Goal: Information Seeking & Learning: Compare options

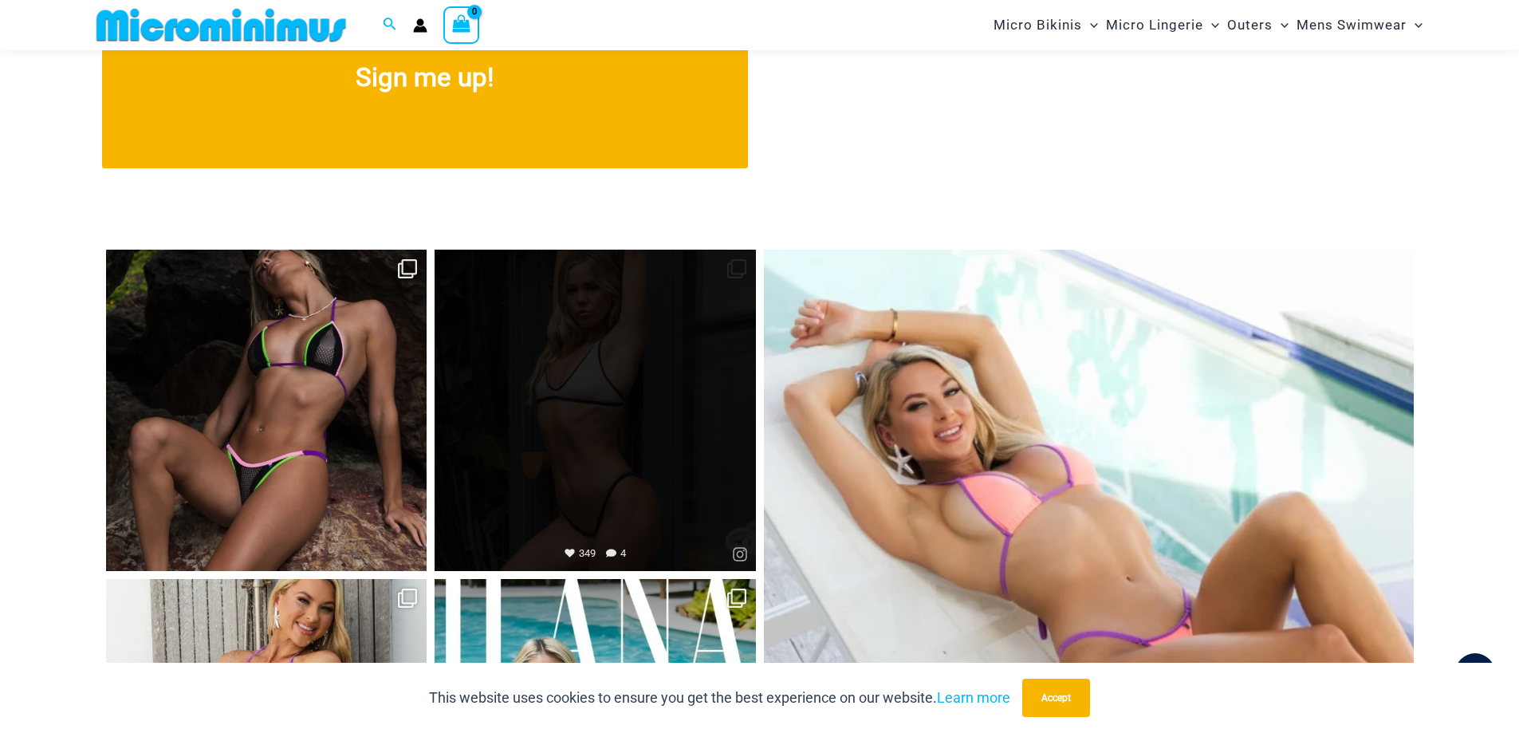
scroll to position [6923, 0]
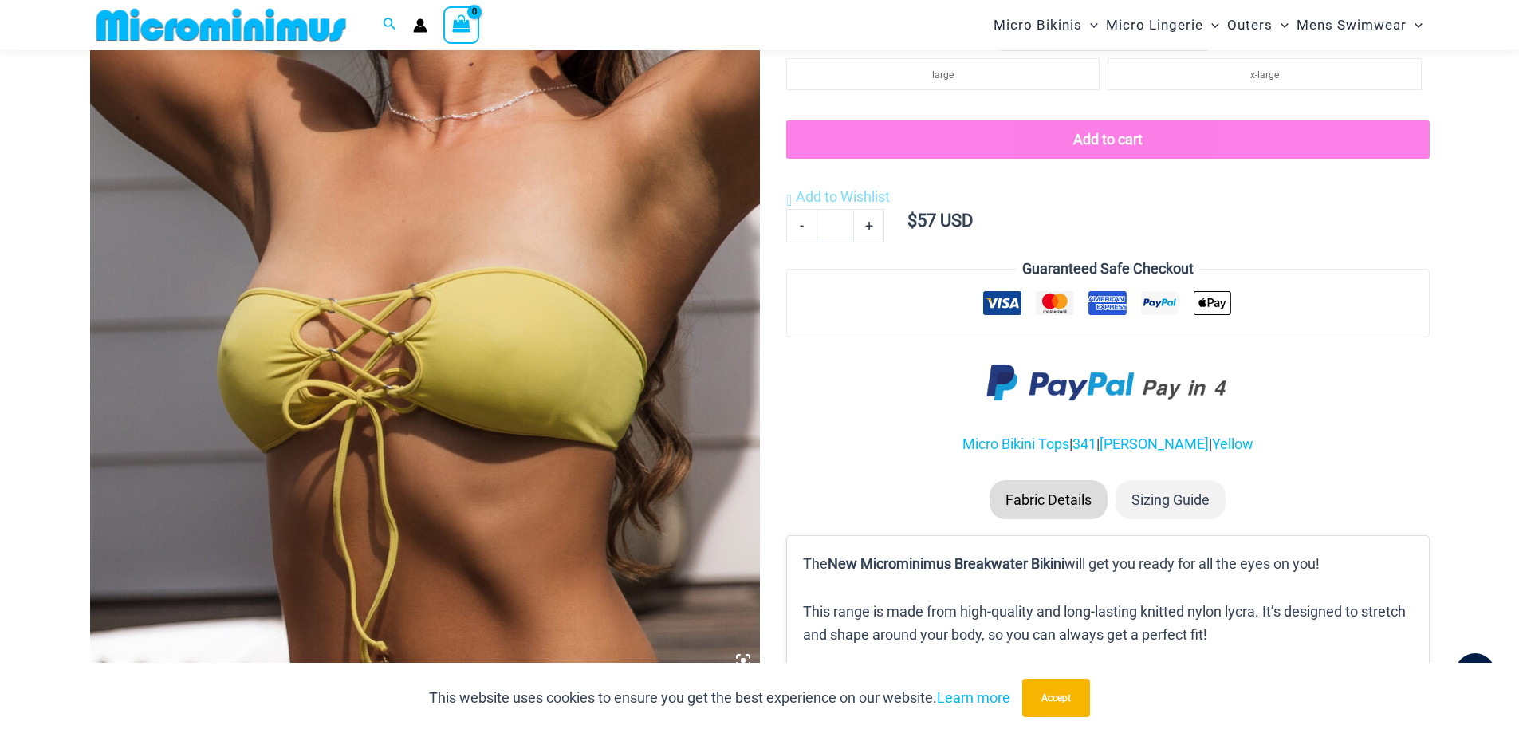
scroll to position [464, 0]
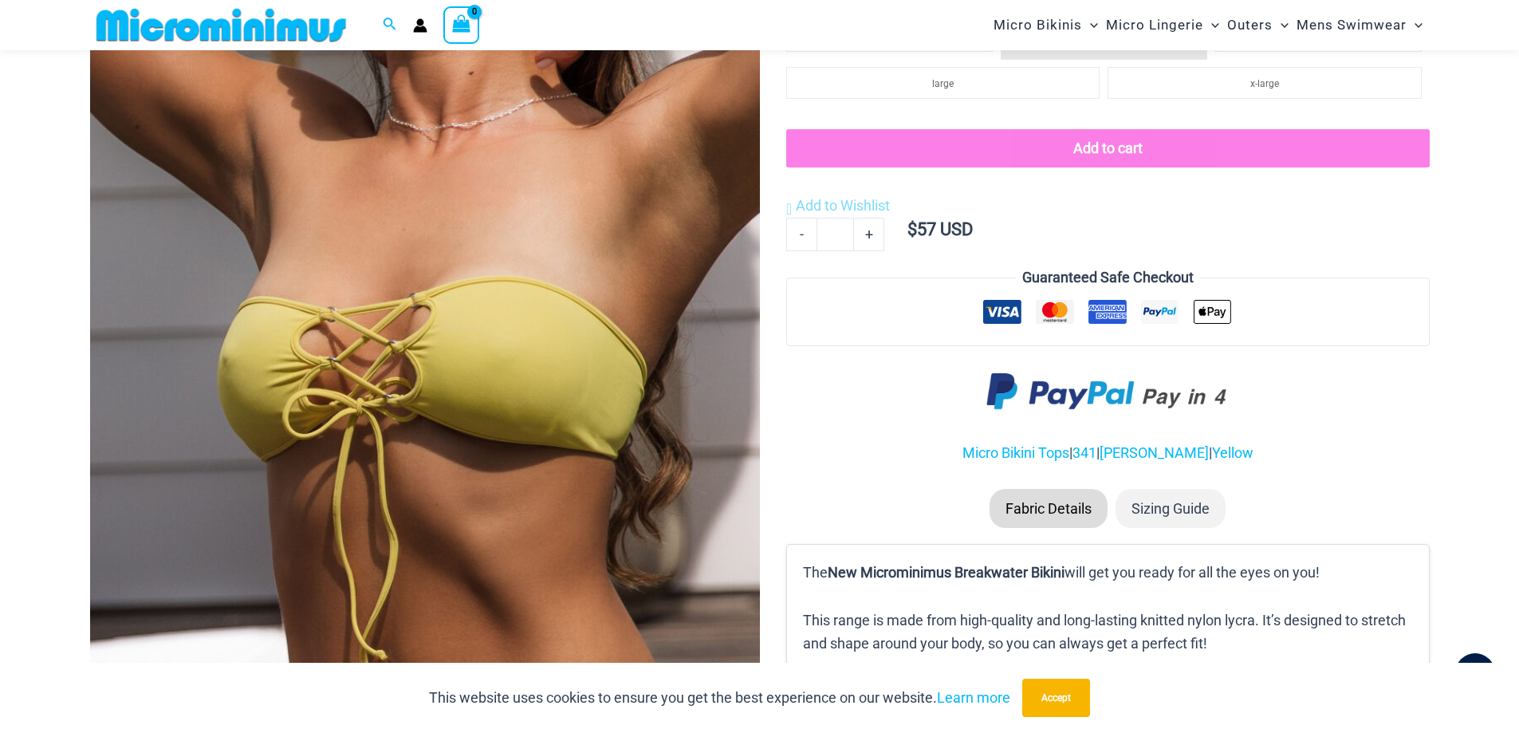
click at [497, 250] on img at bounding box center [425, 183] width 670 height 1004
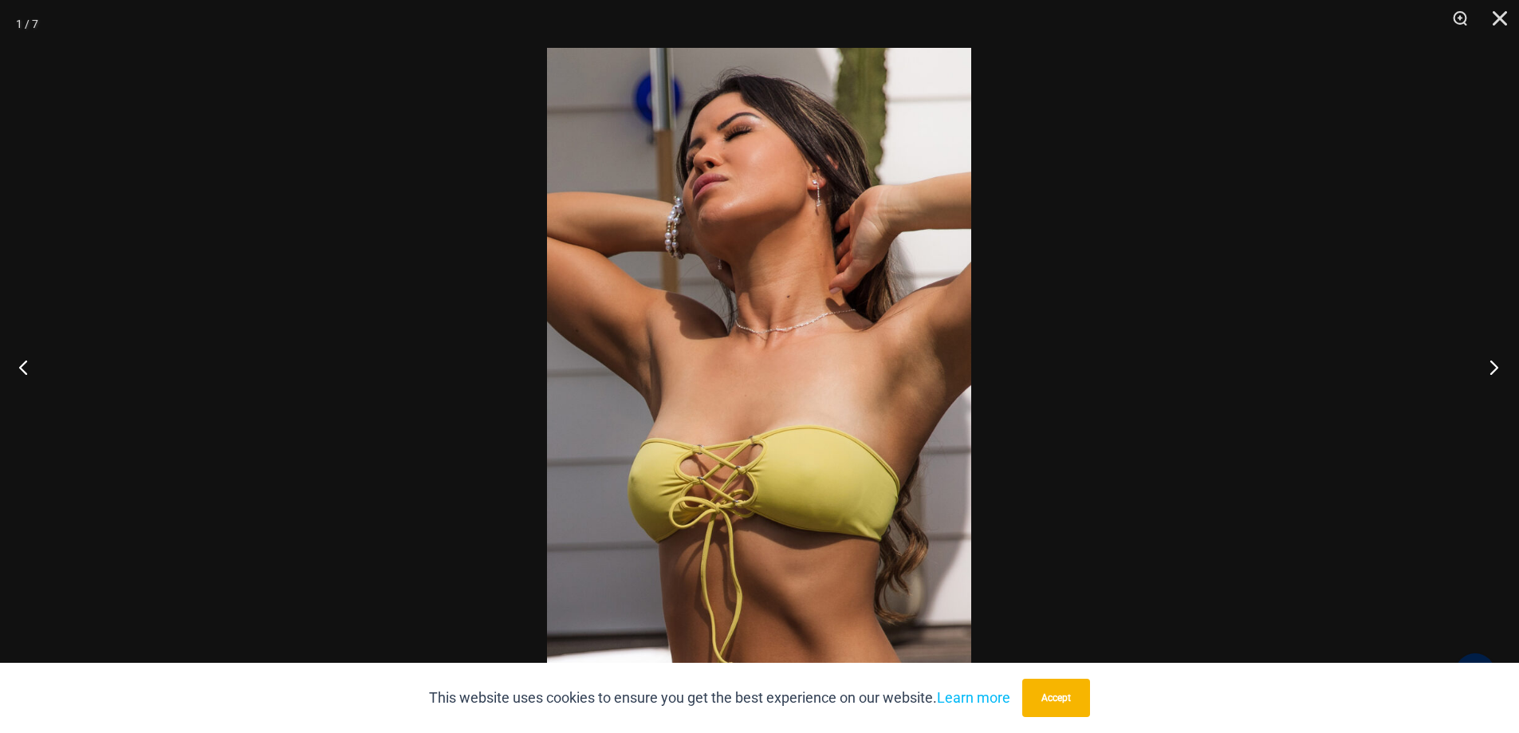
click at [1498, 374] on button "Next" at bounding box center [1489, 367] width 60 height 80
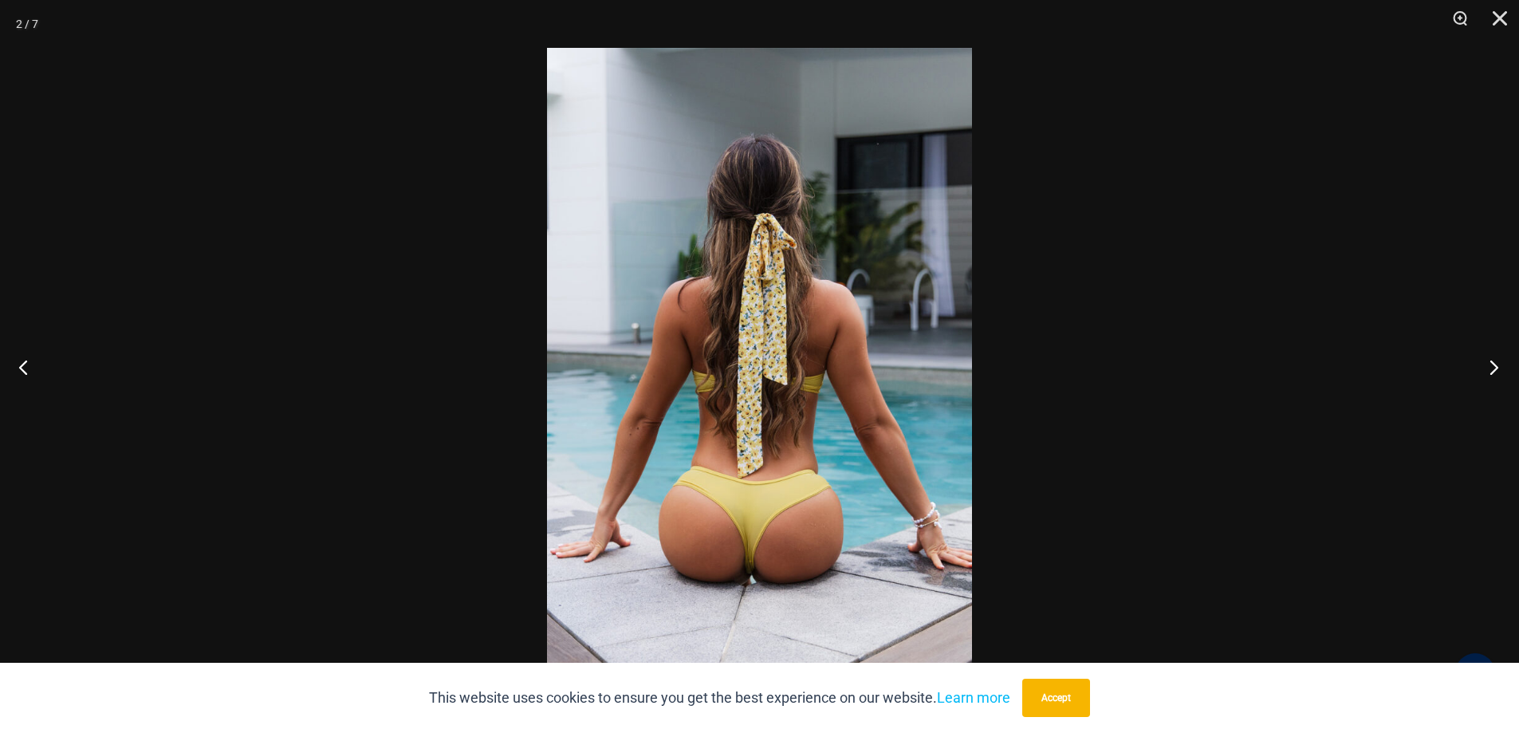
click at [1498, 374] on button "Next" at bounding box center [1489, 367] width 60 height 80
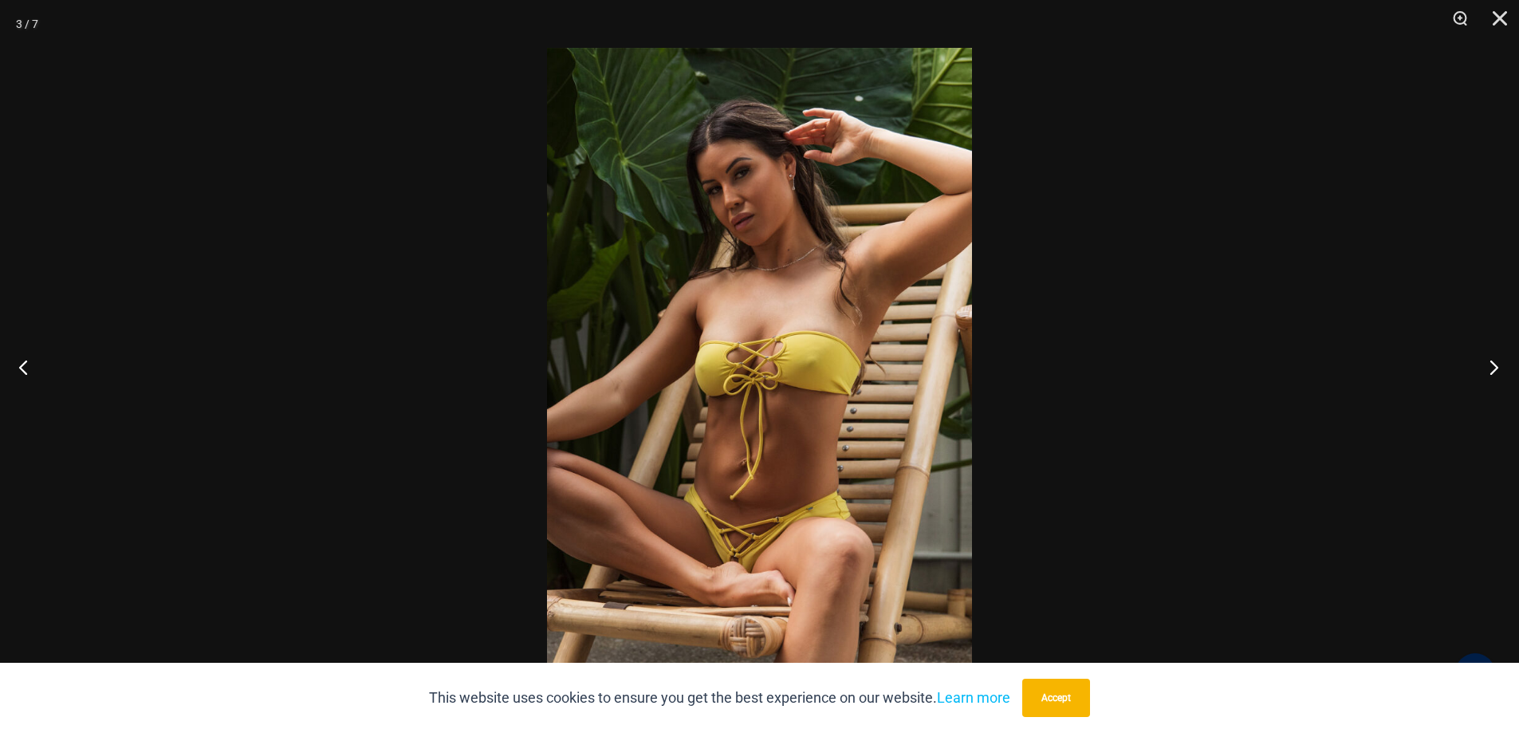
click at [1498, 374] on button "Next" at bounding box center [1489, 367] width 60 height 80
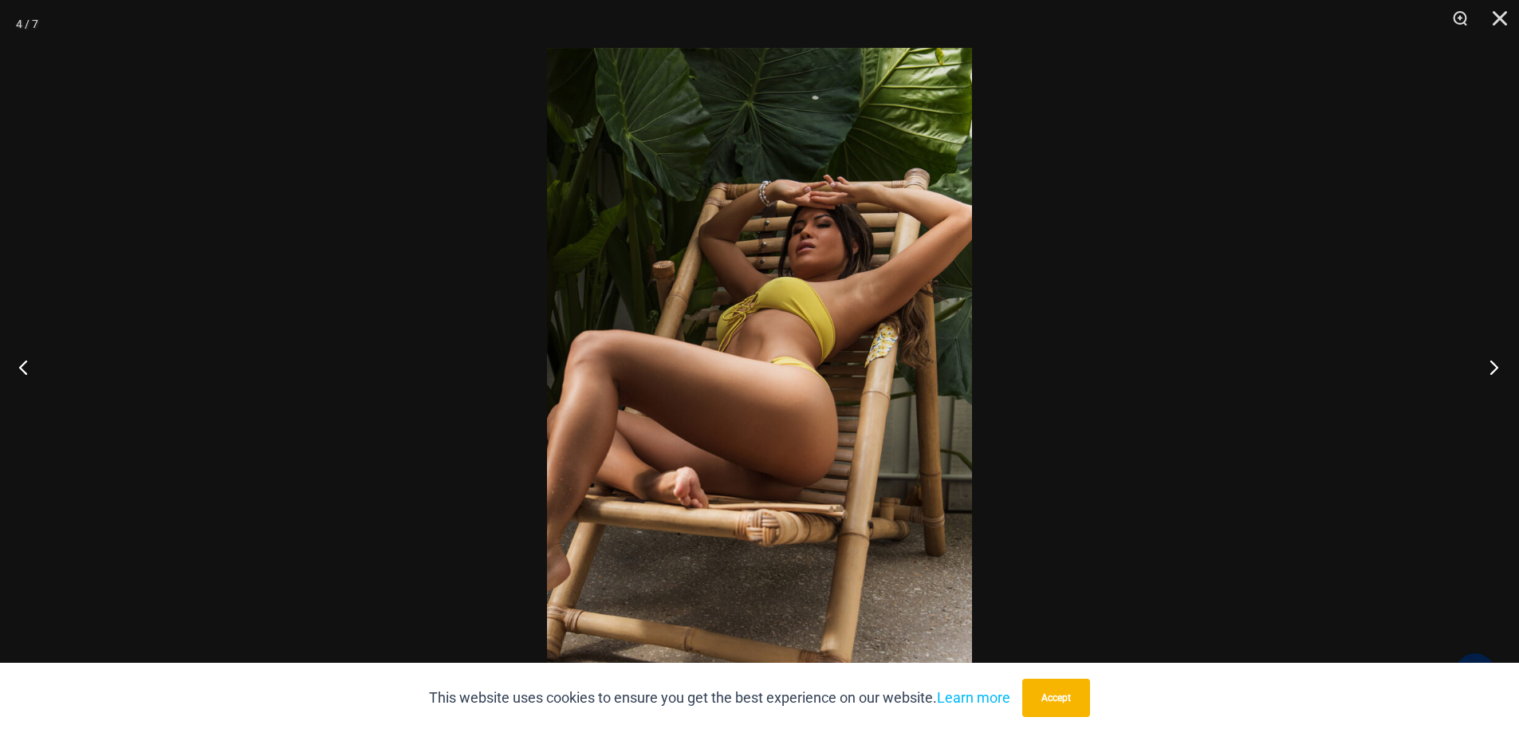
click at [1498, 374] on button "Next" at bounding box center [1489, 367] width 60 height 80
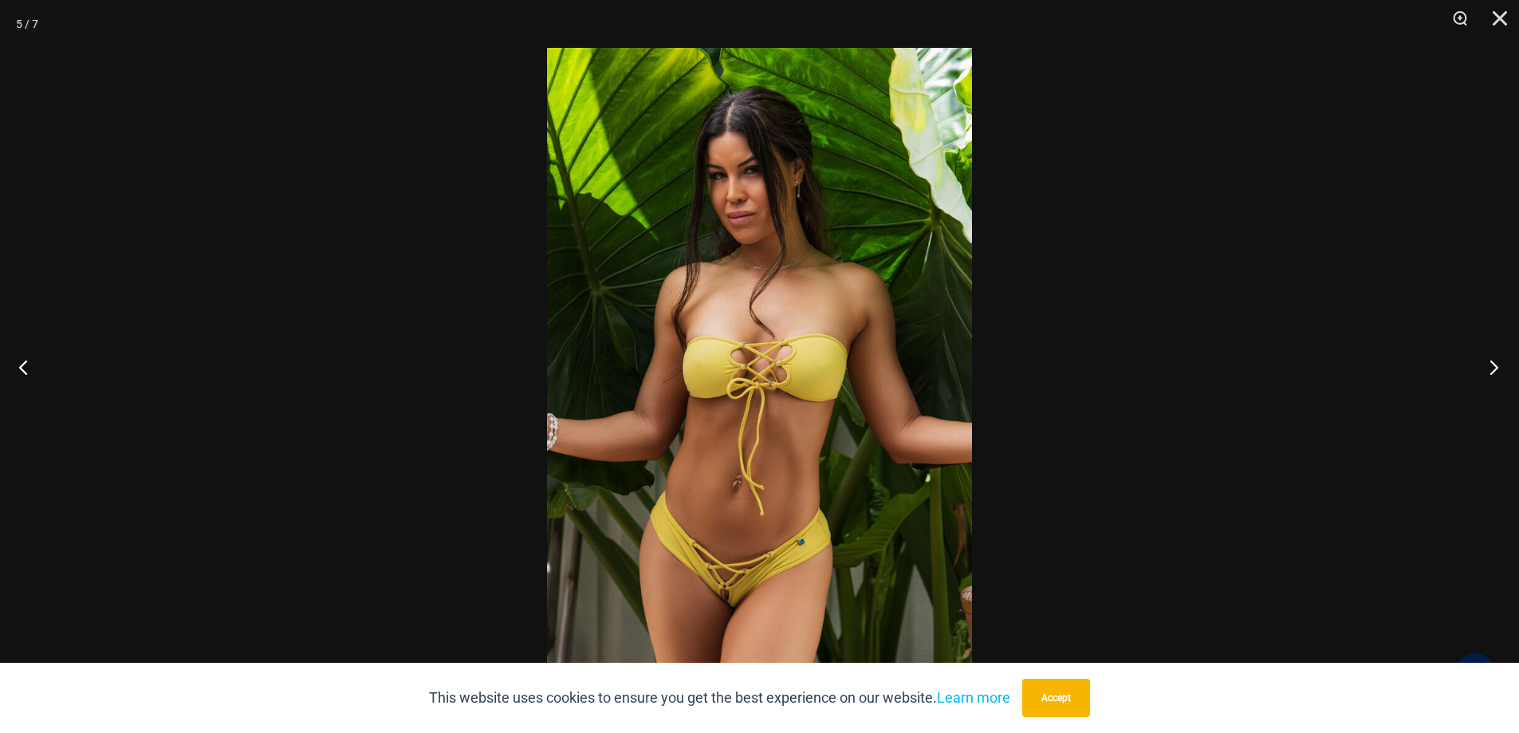
click at [1496, 371] on button "Next" at bounding box center [1489, 367] width 60 height 80
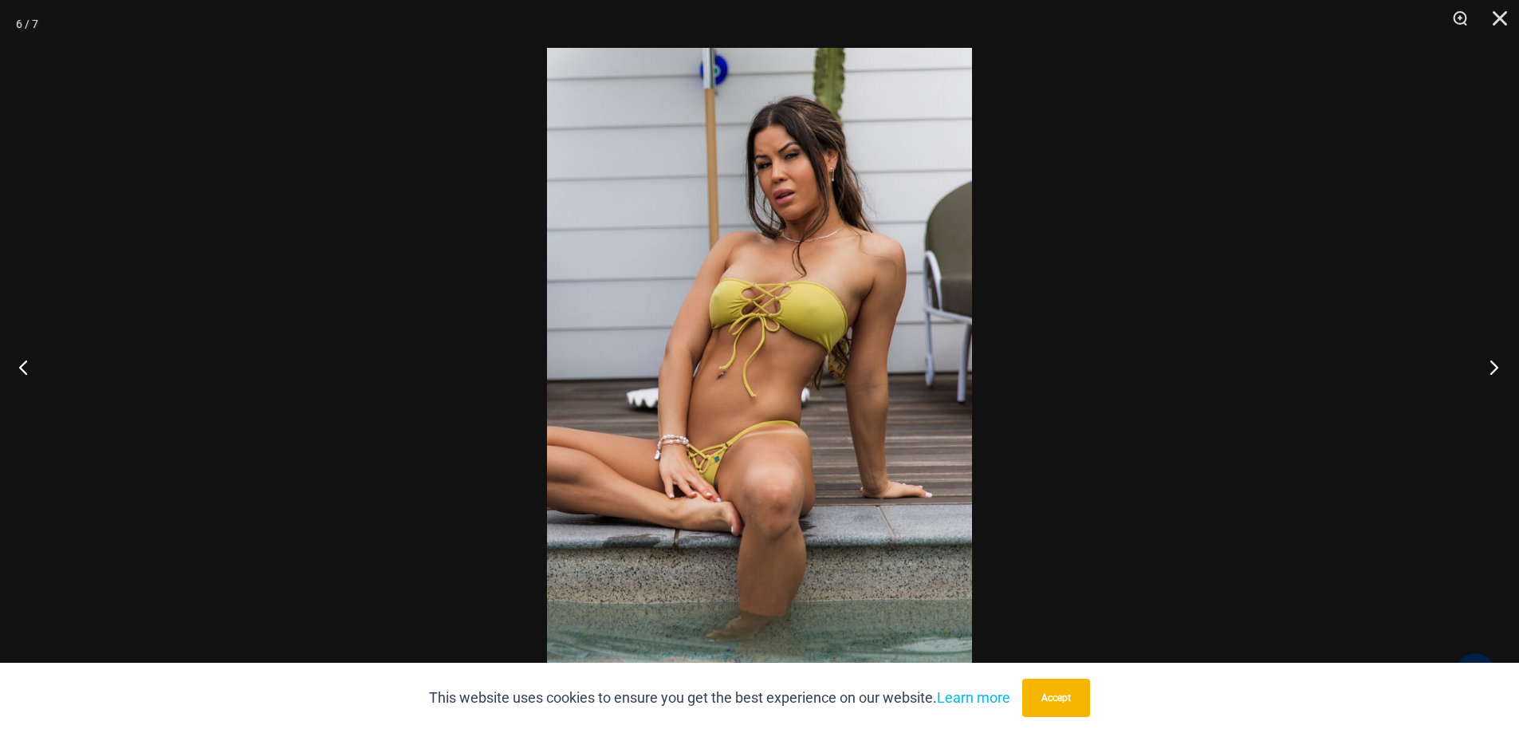
click at [1496, 371] on button "Next" at bounding box center [1489, 367] width 60 height 80
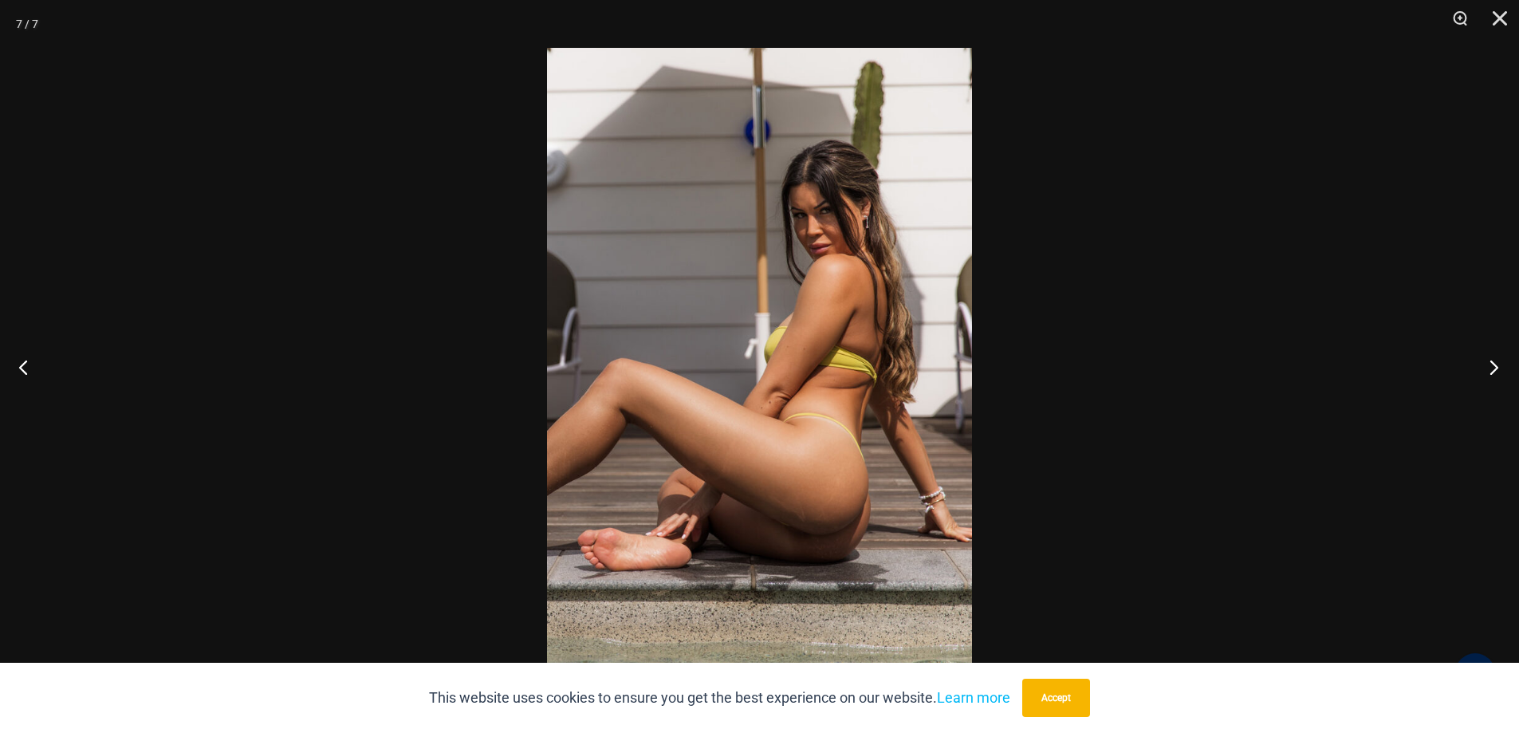
click at [1496, 371] on button "Next" at bounding box center [1489, 367] width 60 height 80
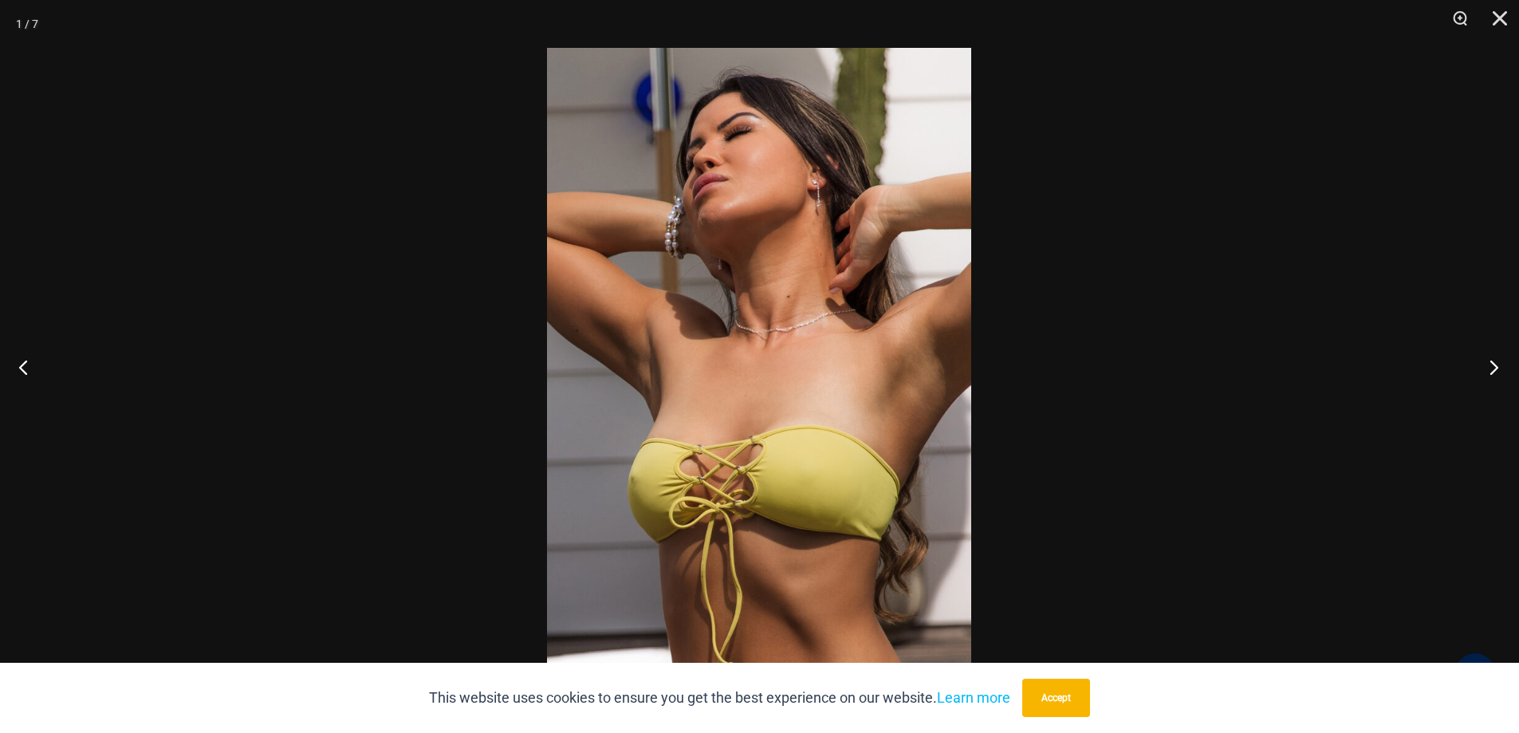
click at [1496, 371] on button "Next" at bounding box center [1489, 367] width 60 height 80
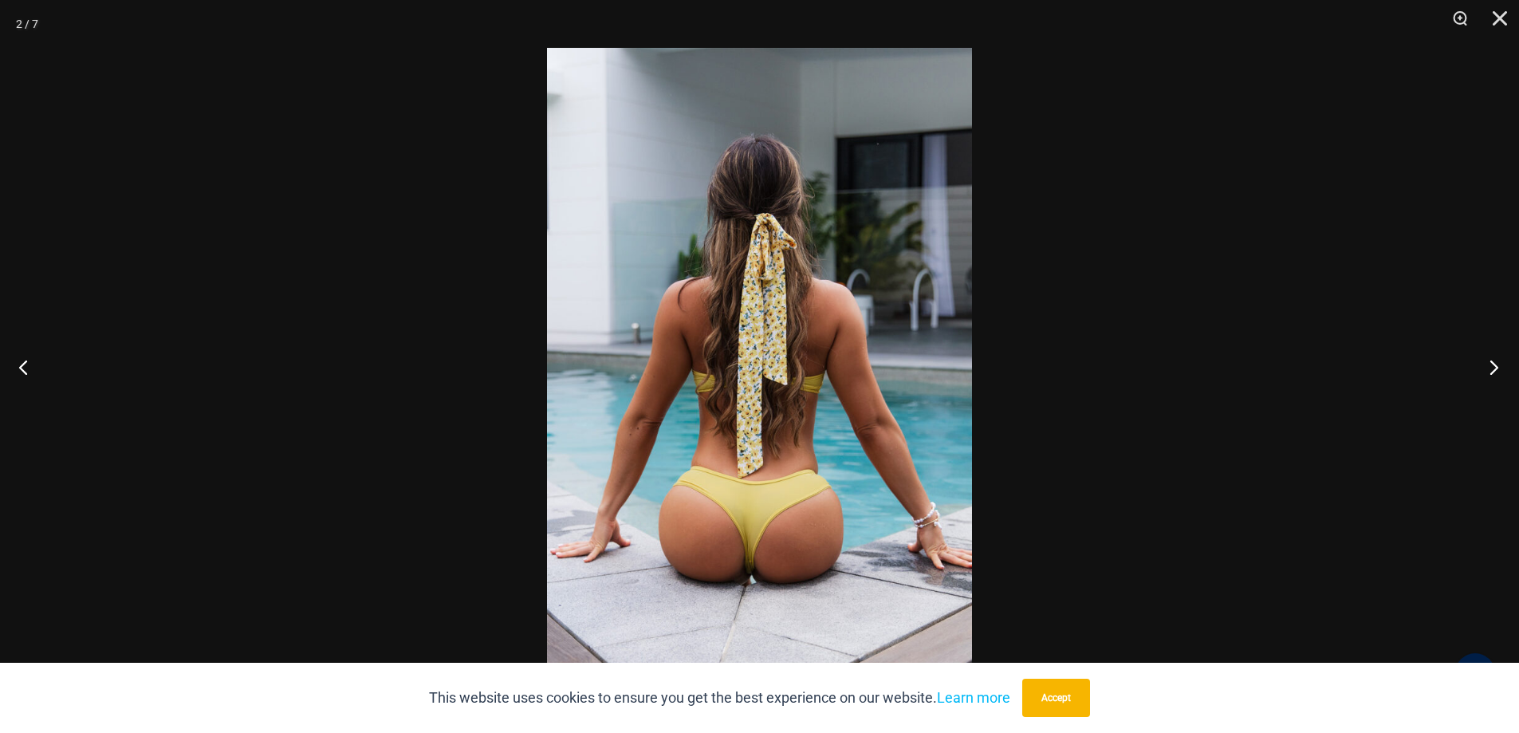
click at [1496, 371] on button "Next" at bounding box center [1489, 367] width 60 height 80
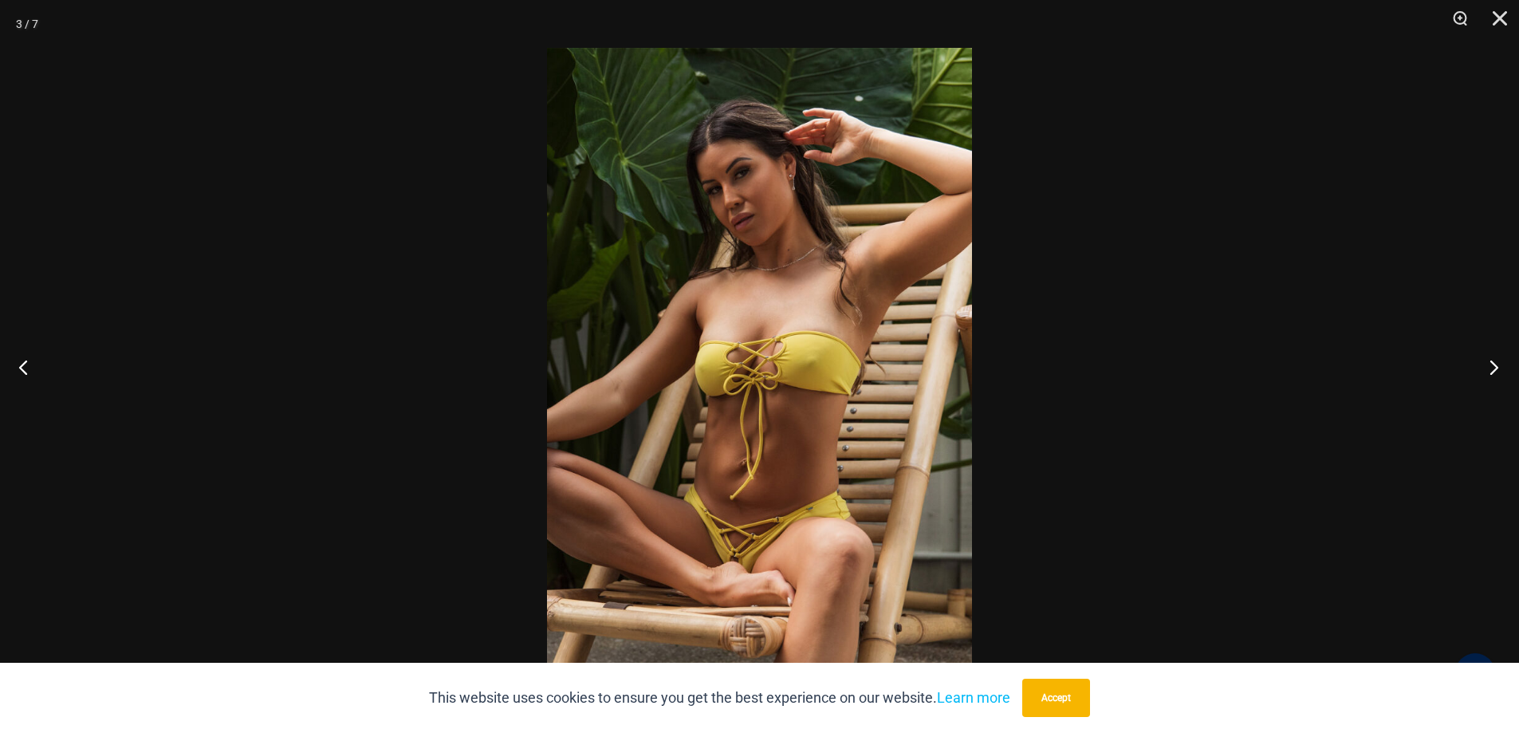
click at [1496, 371] on button "Next" at bounding box center [1489, 367] width 60 height 80
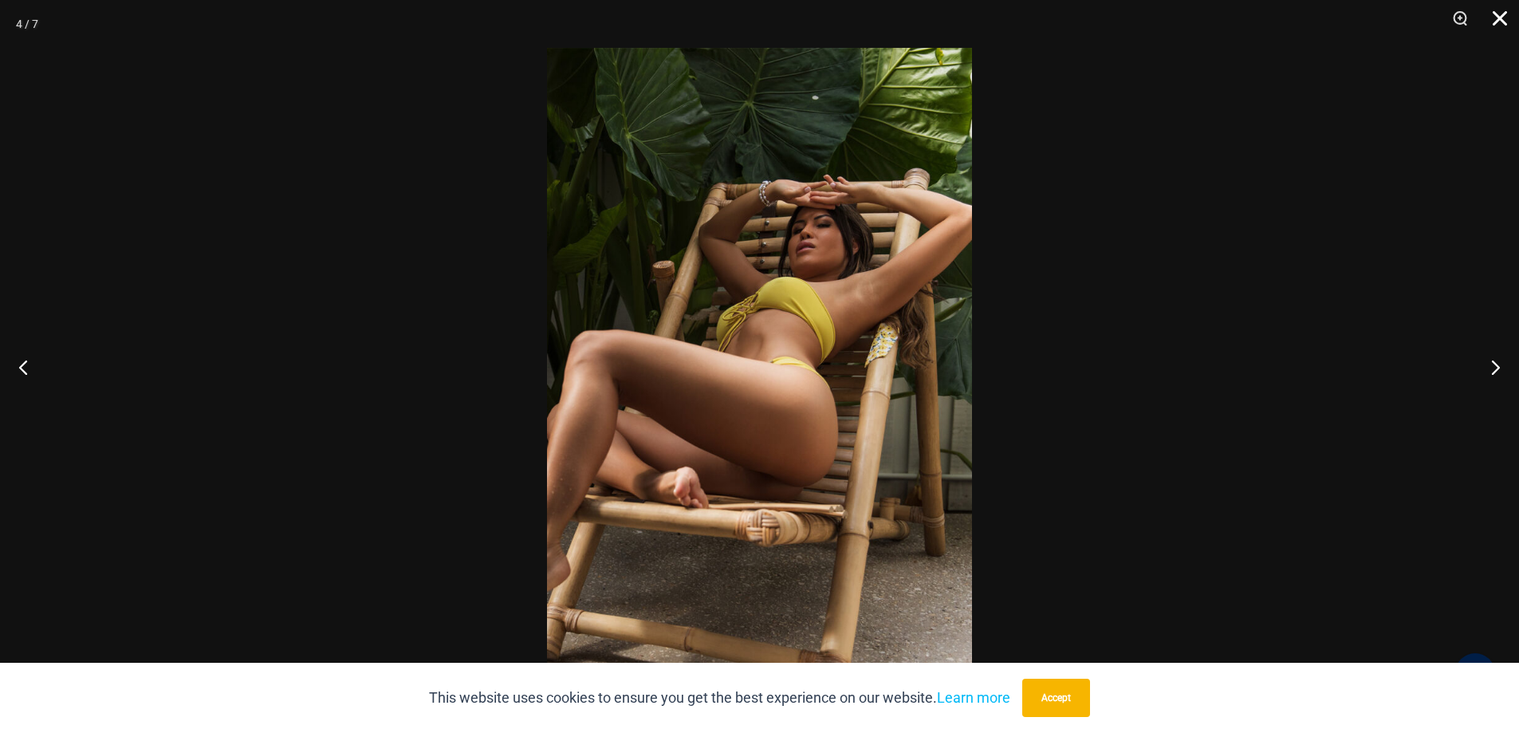
click at [1506, 5] on button "Close" at bounding box center [1494, 24] width 40 height 48
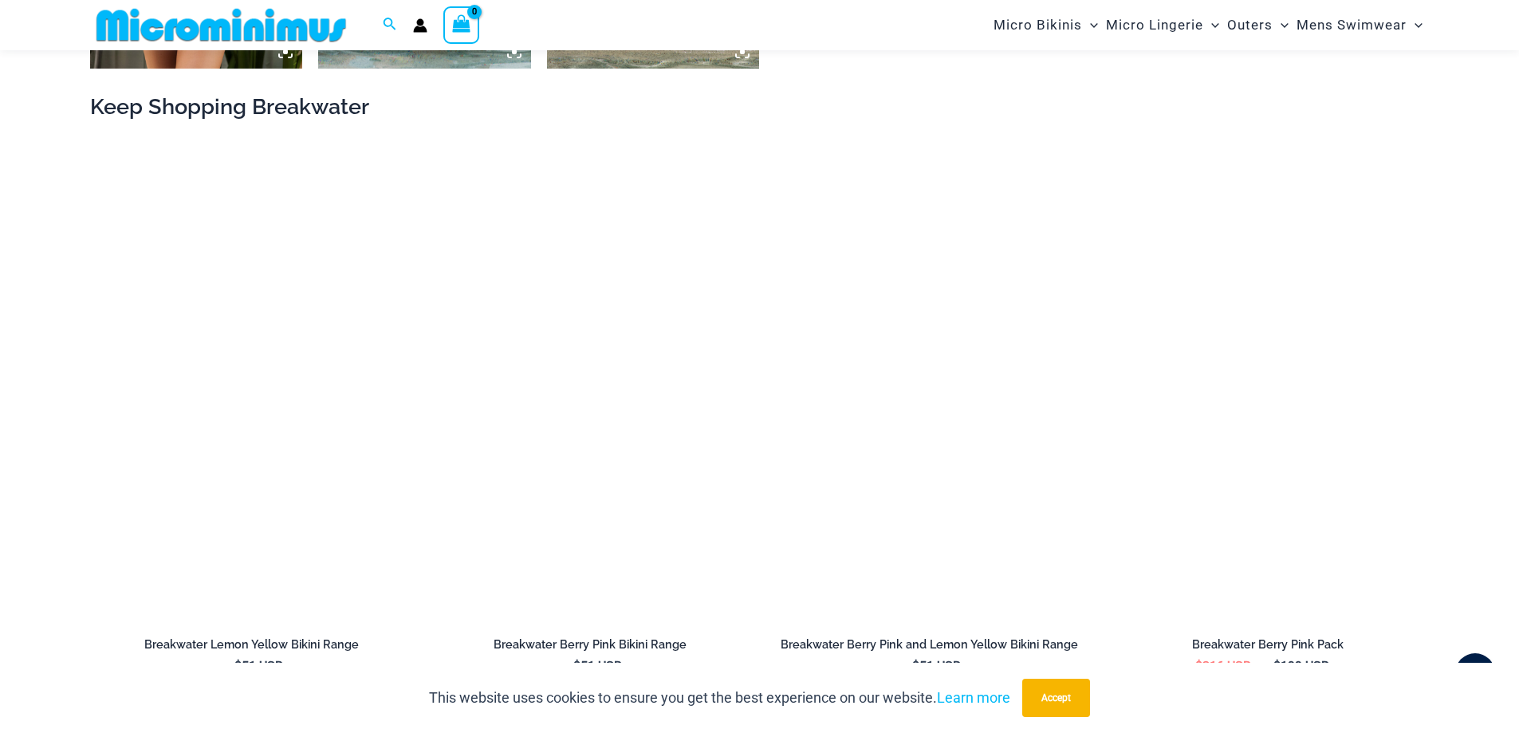
scroll to position [1899, 0]
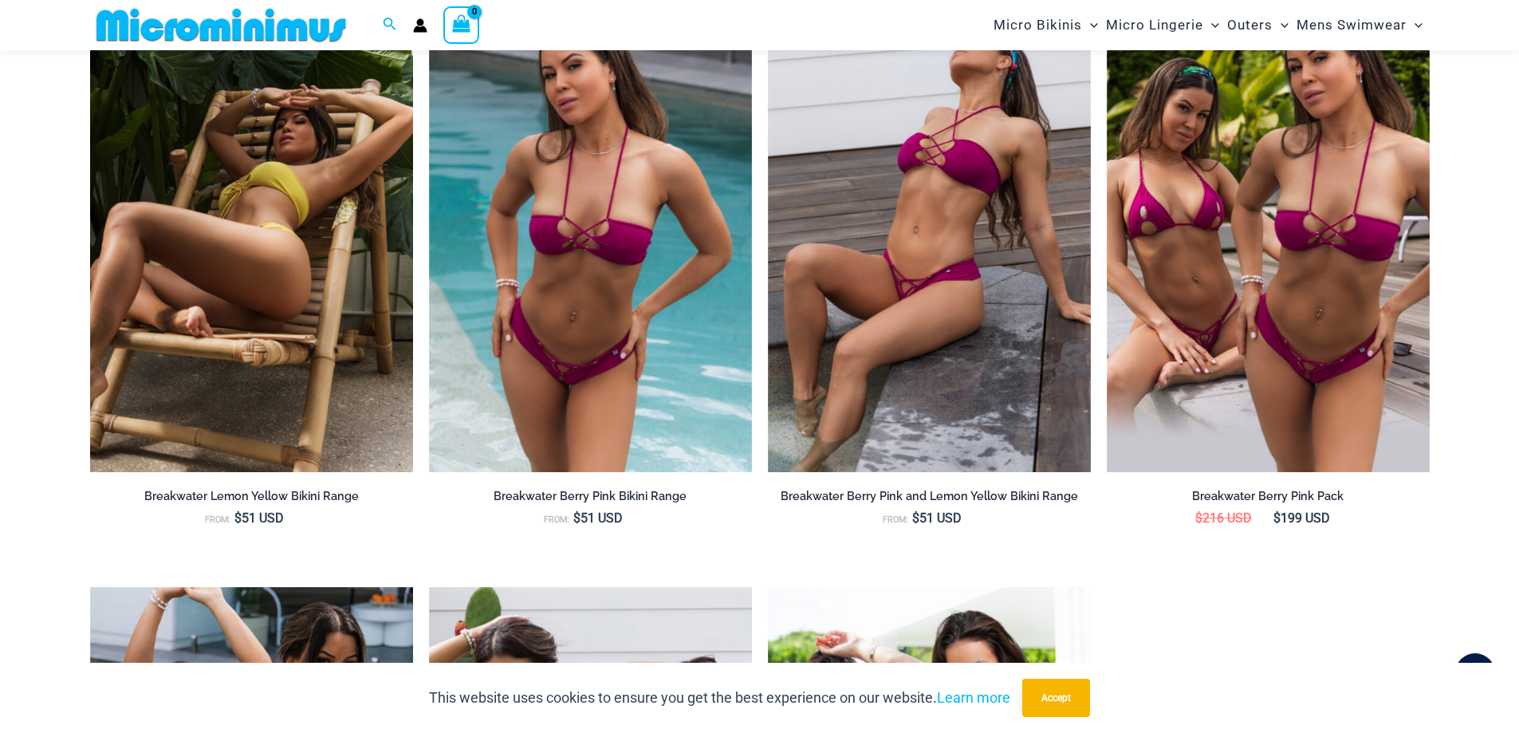
click at [355, 342] on img at bounding box center [251, 229] width 323 height 485
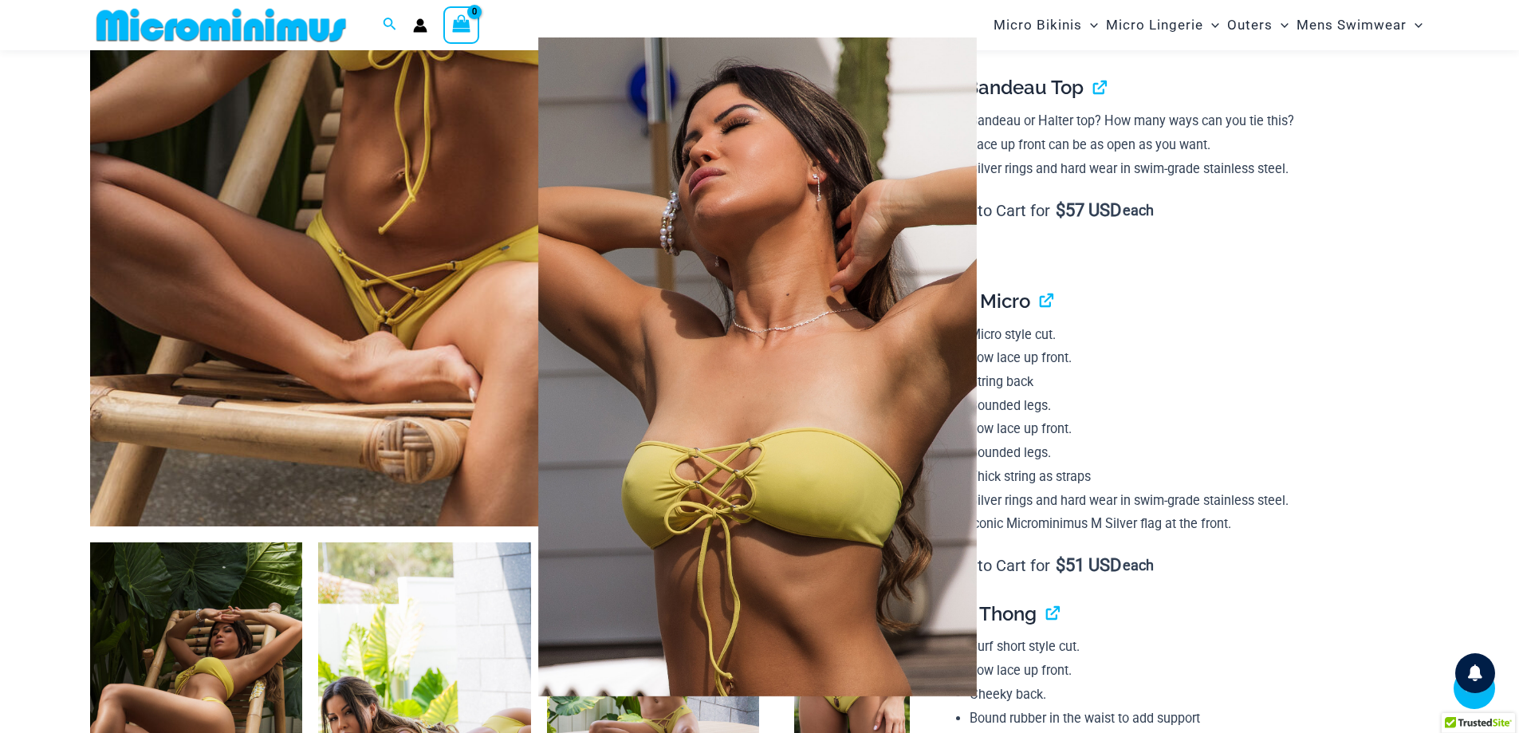
scroll to position [623, 0]
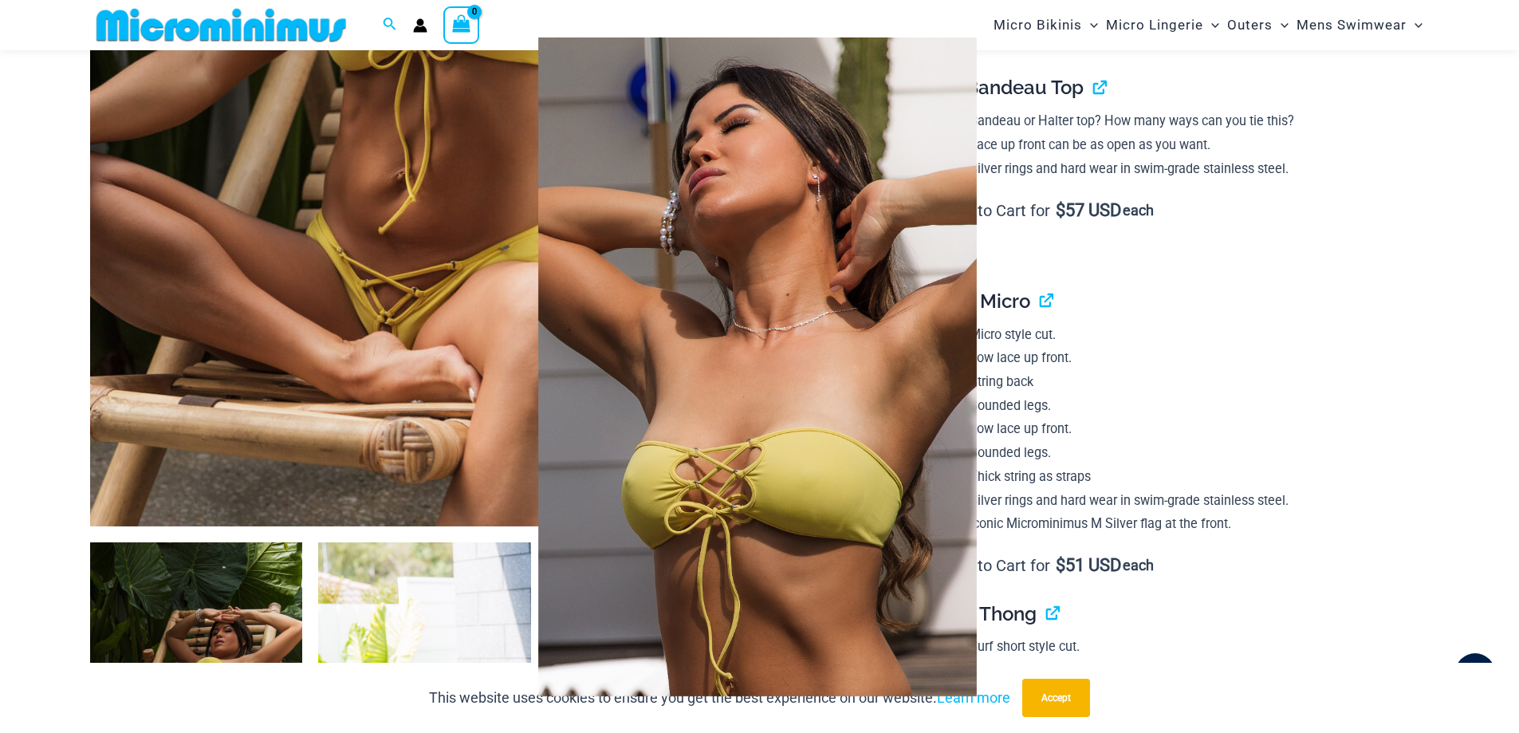
click at [876, 391] on img at bounding box center [757, 366] width 438 height 658
click at [823, 397] on img at bounding box center [757, 366] width 438 height 658
click at [1265, 446] on div at bounding box center [759, 366] width 1519 height 733
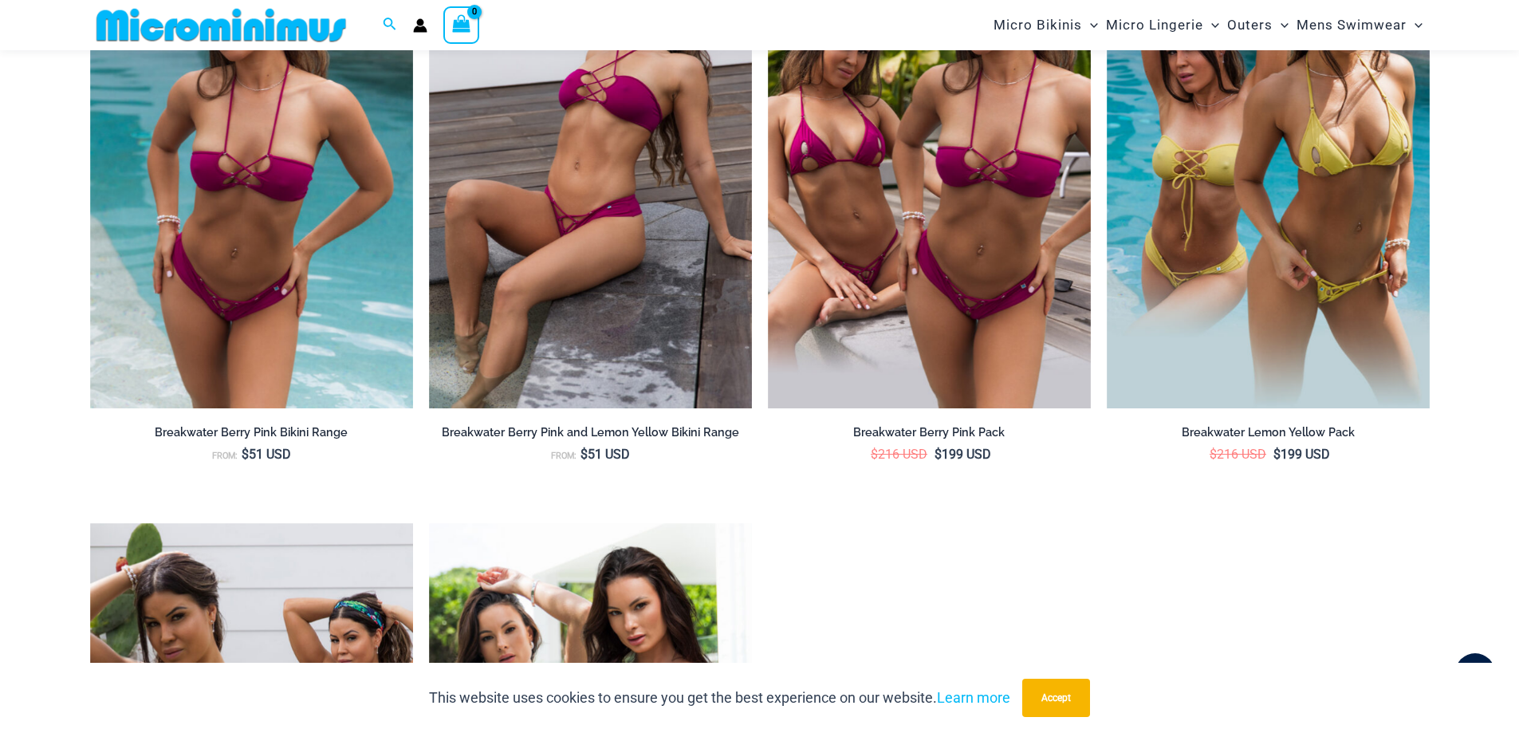
scroll to position [2616, 0]
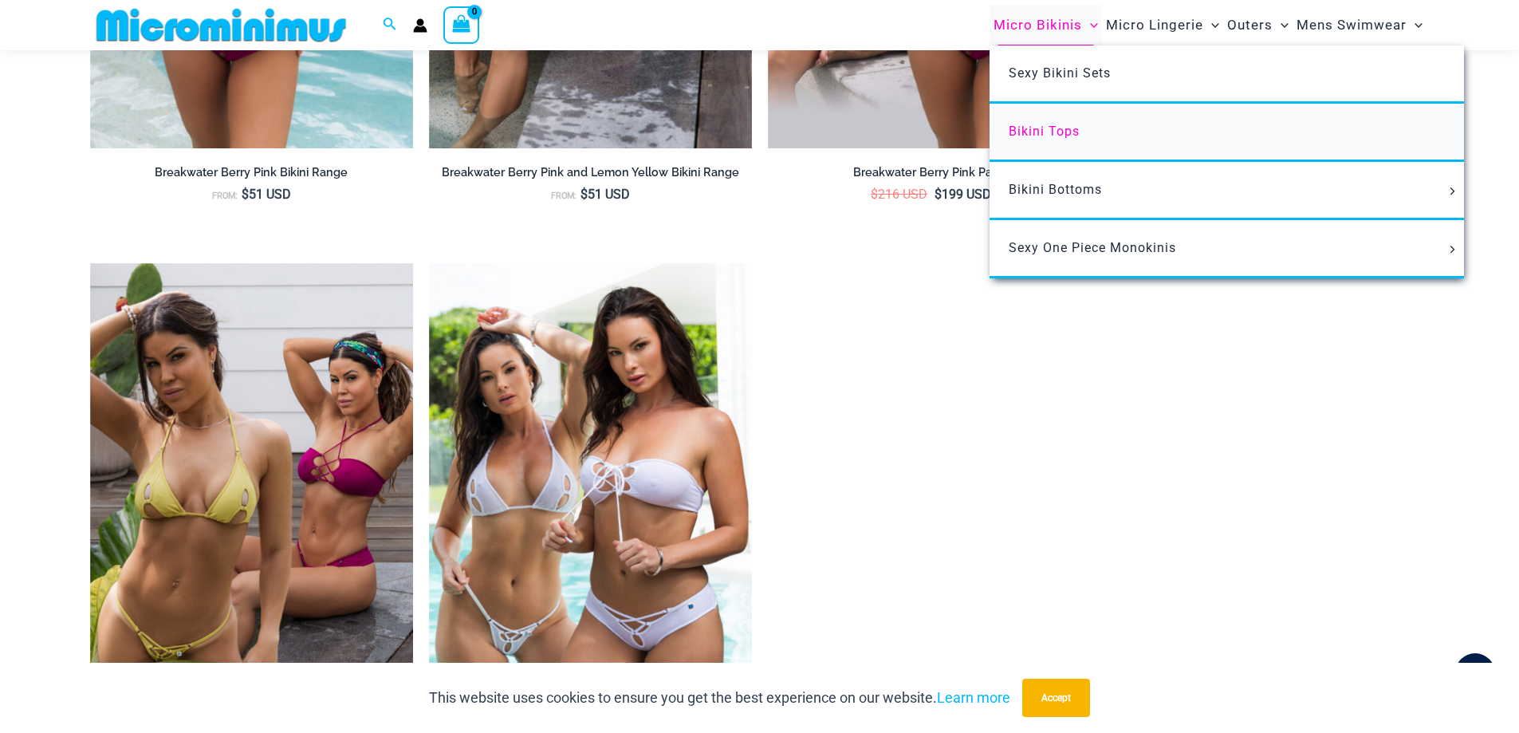
click at [1087, 132] on link "Bikini Tops" at bounding box center [1226, 133] width 474 height 58
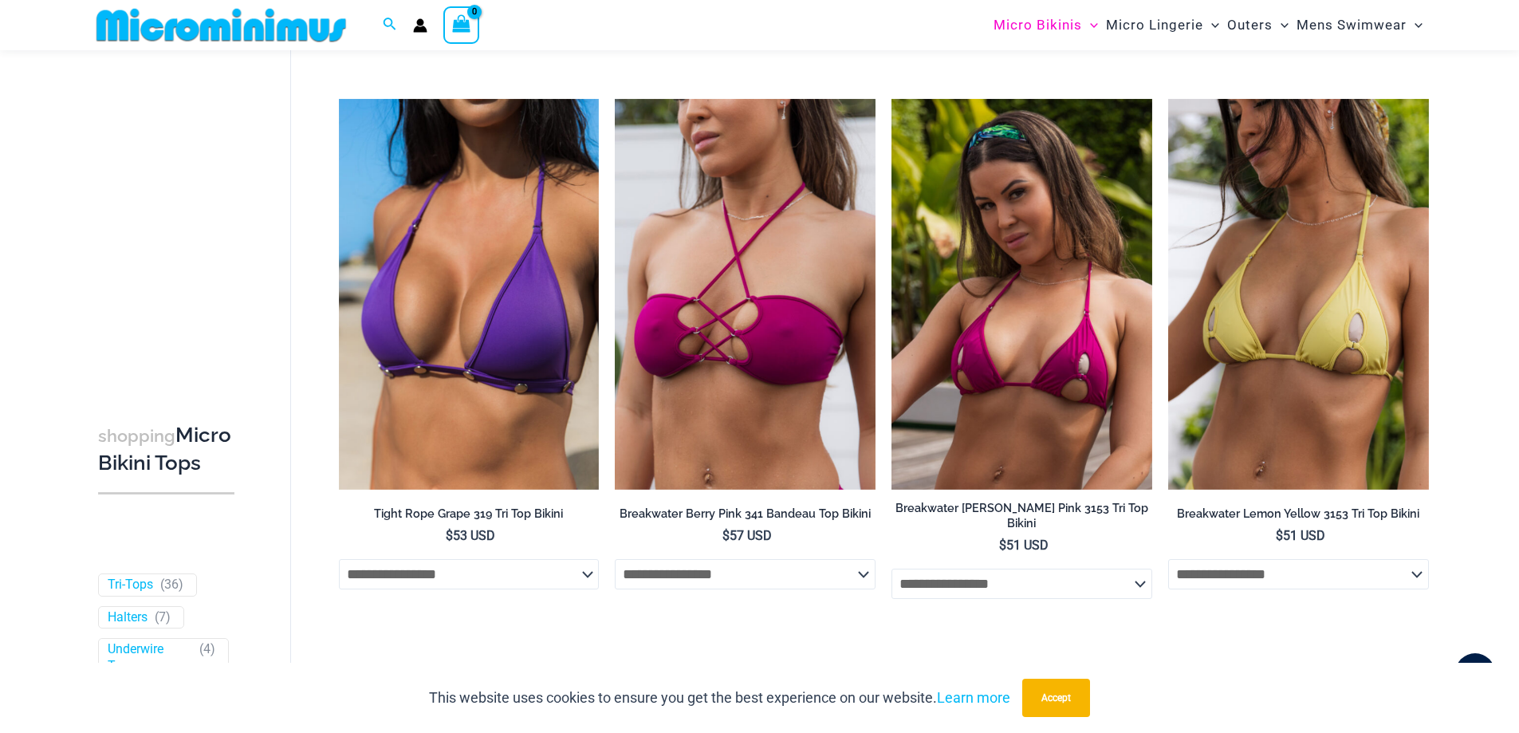
scroll to position [4695, 0]
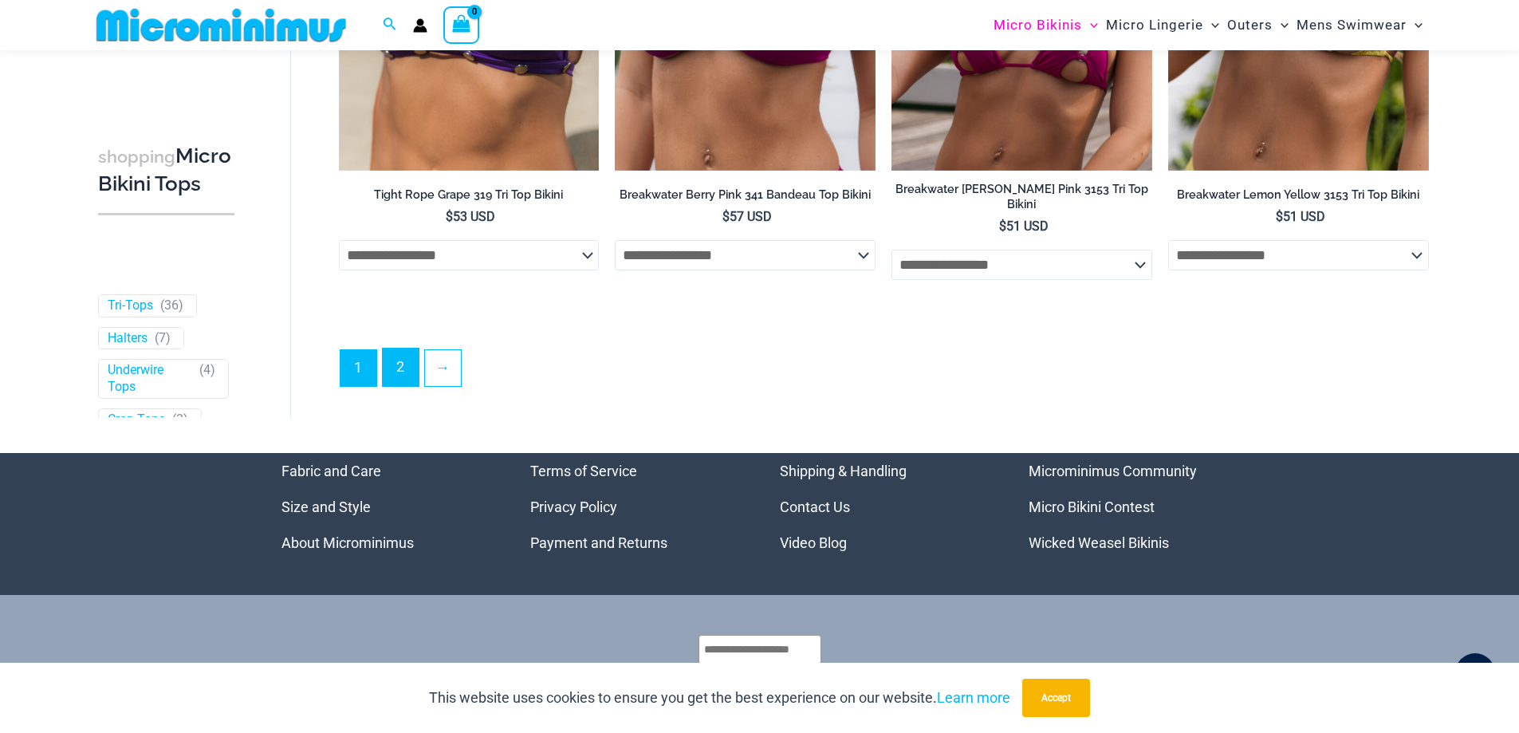
click at [413, 371] on link "2" at bounding box center [401, 366] width 36 height 37
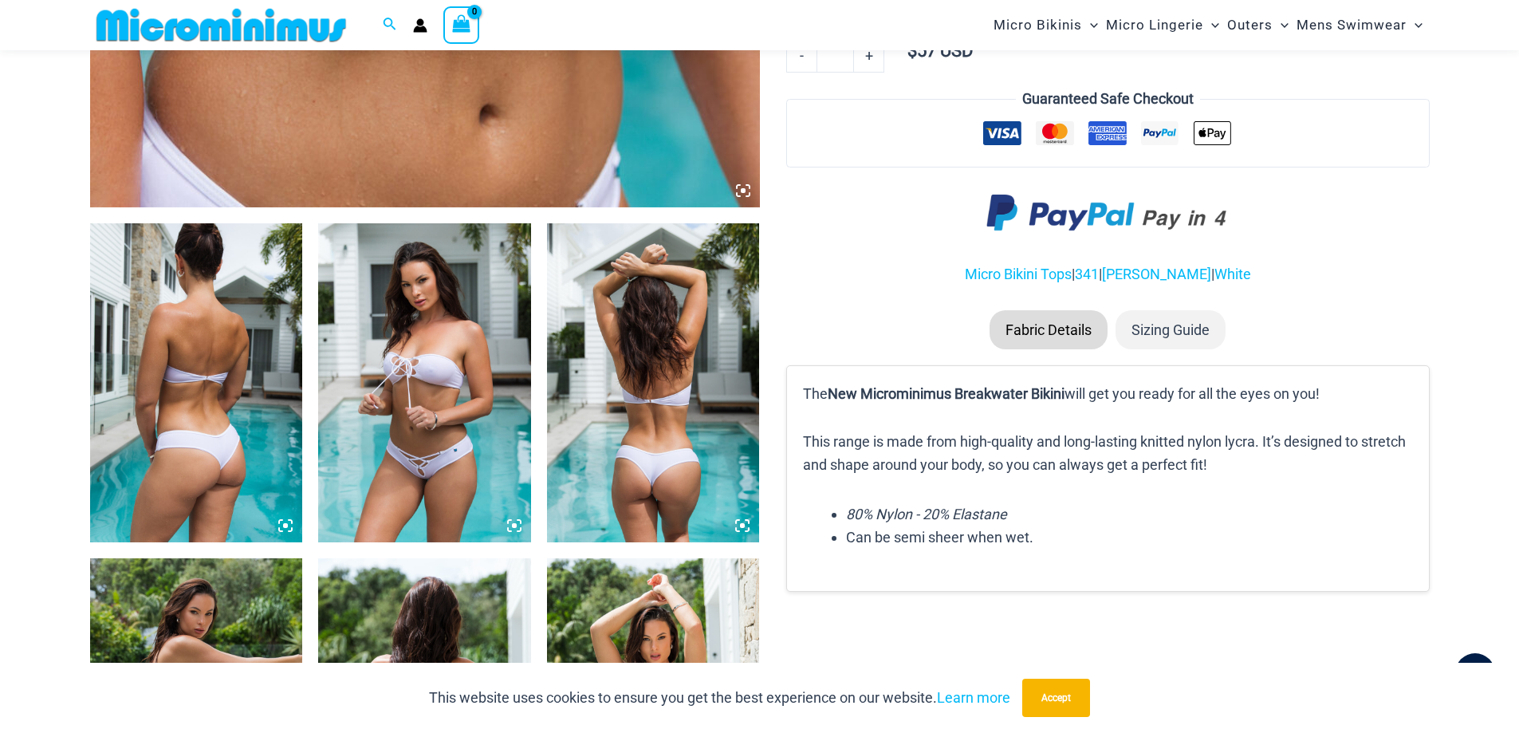
scroll to position [623, 0]
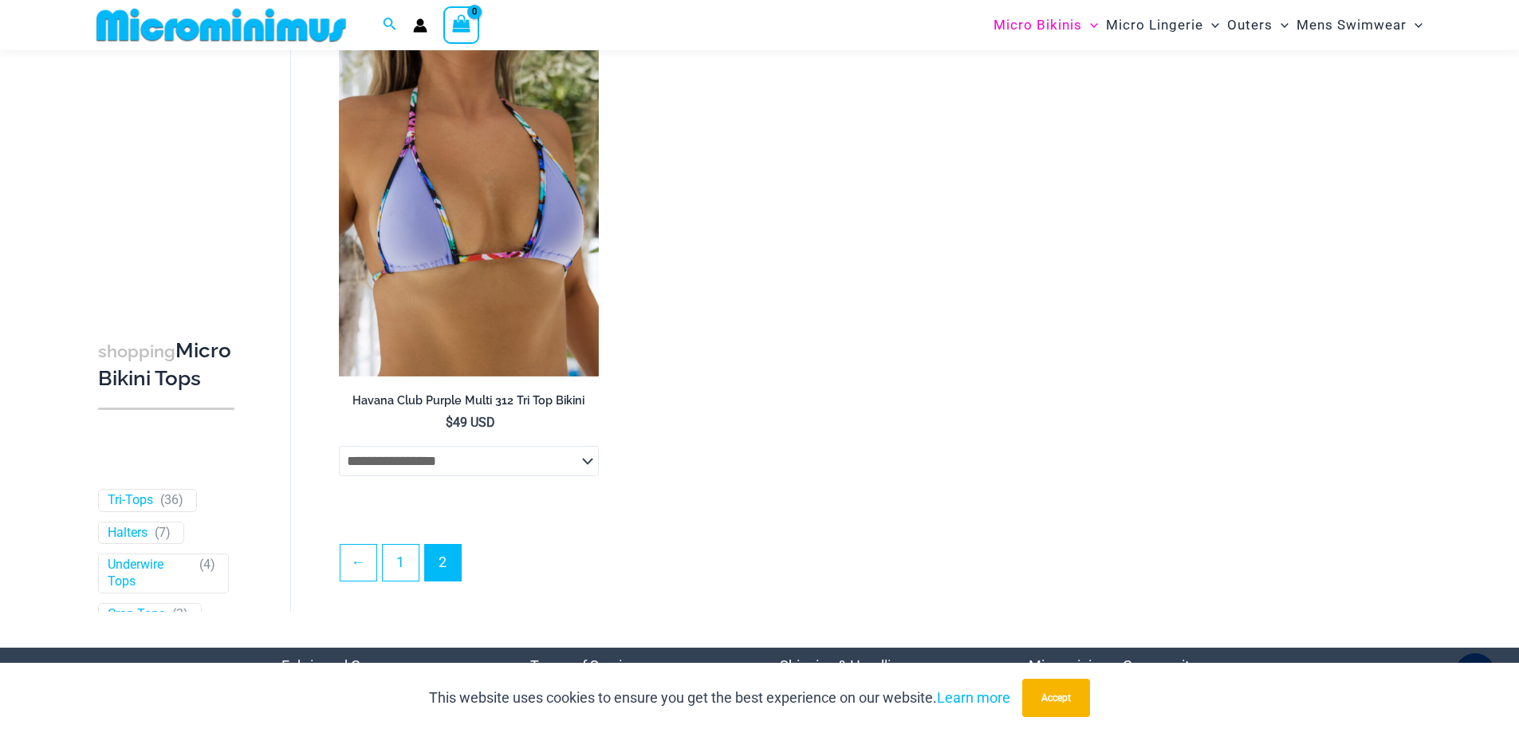
scroll to position [3174, 0]
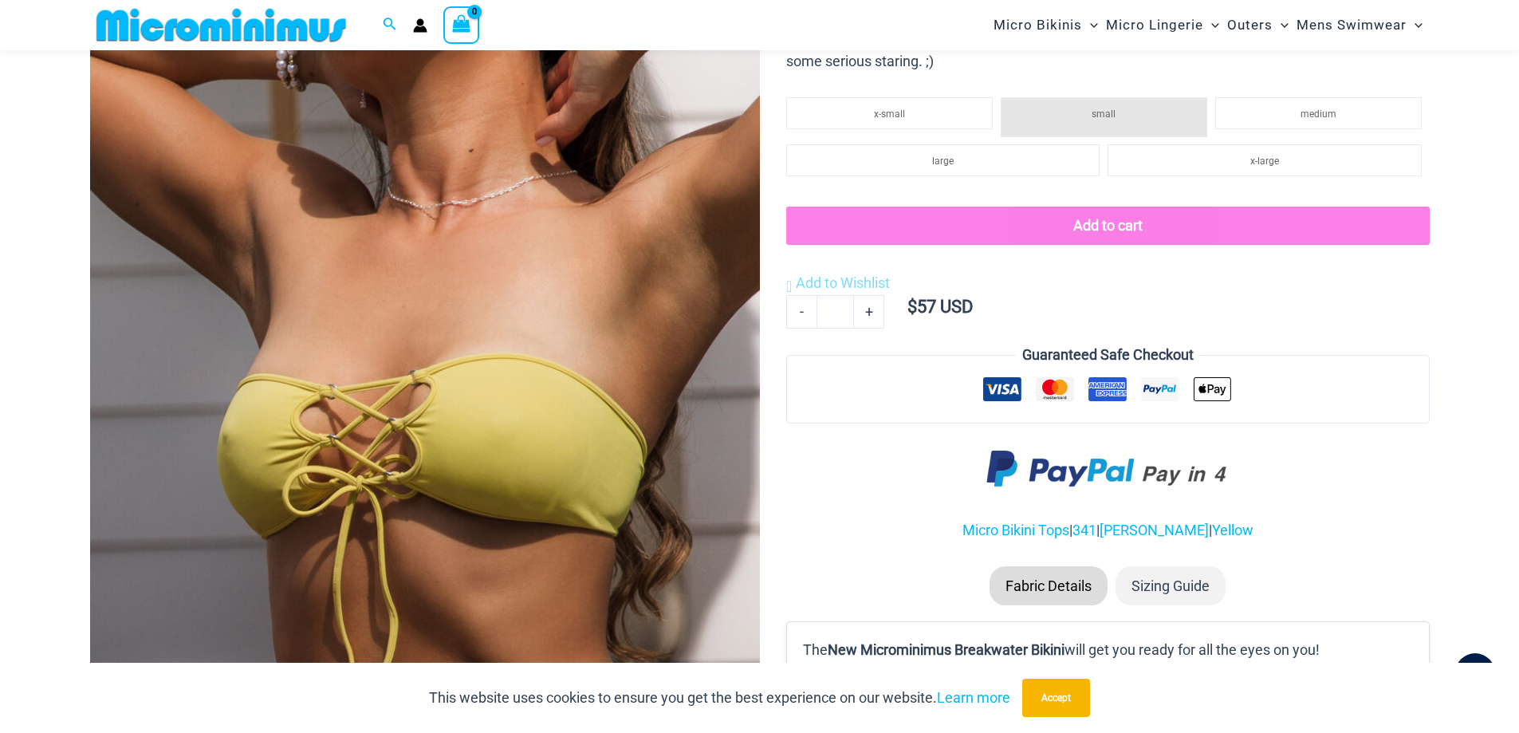
scroll to position [384, 0]
